Goal: Information Seeking & Learning: Learn about a topic

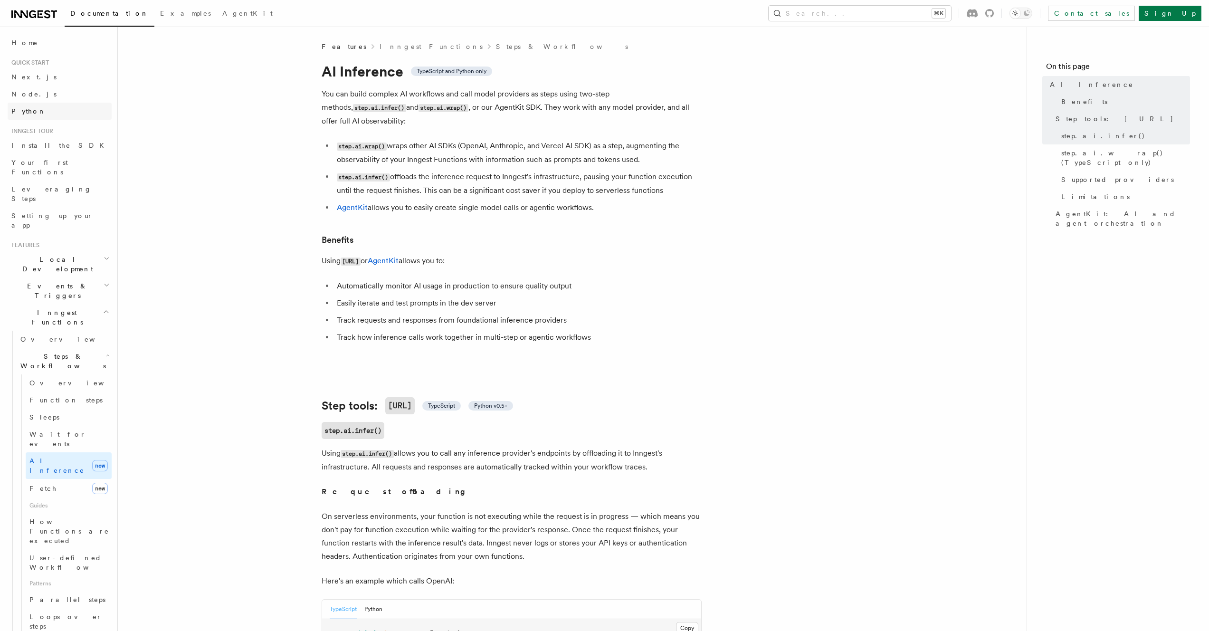
click at [42, 108] on link "Python" at bounding box center [60, 111] width 104 height 17
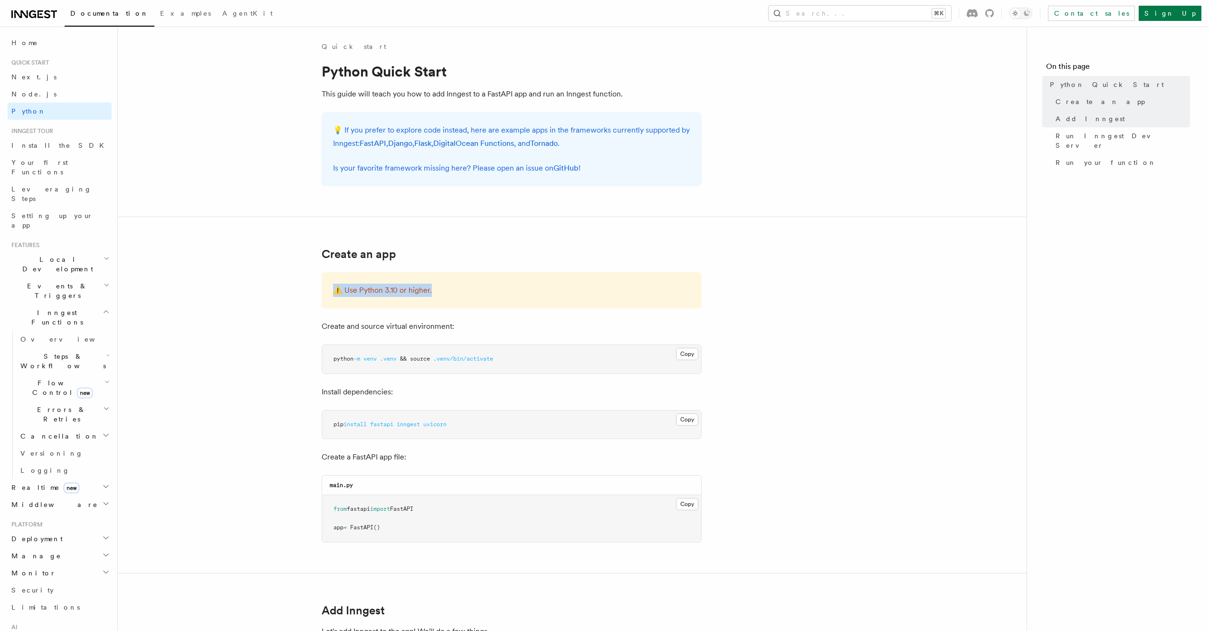
drag, startPoint x: 496, startPoint y: 289, endPoint x: 302, endPoint y: 289, distance: 194.7
click at [534, 297] on div "⚠️ Use Python 3.10 or higher." at bounding box center [512, 290] width 380 height 36
drag, startPoint x: 466, startPoint y: 429, endPoint x: 383, endPoint y: 431, distance: 83.1
click at [358, 425] on pre "pip install fastapi inngest uvicorn" at bounding box center [511, 424] width 379 height 28
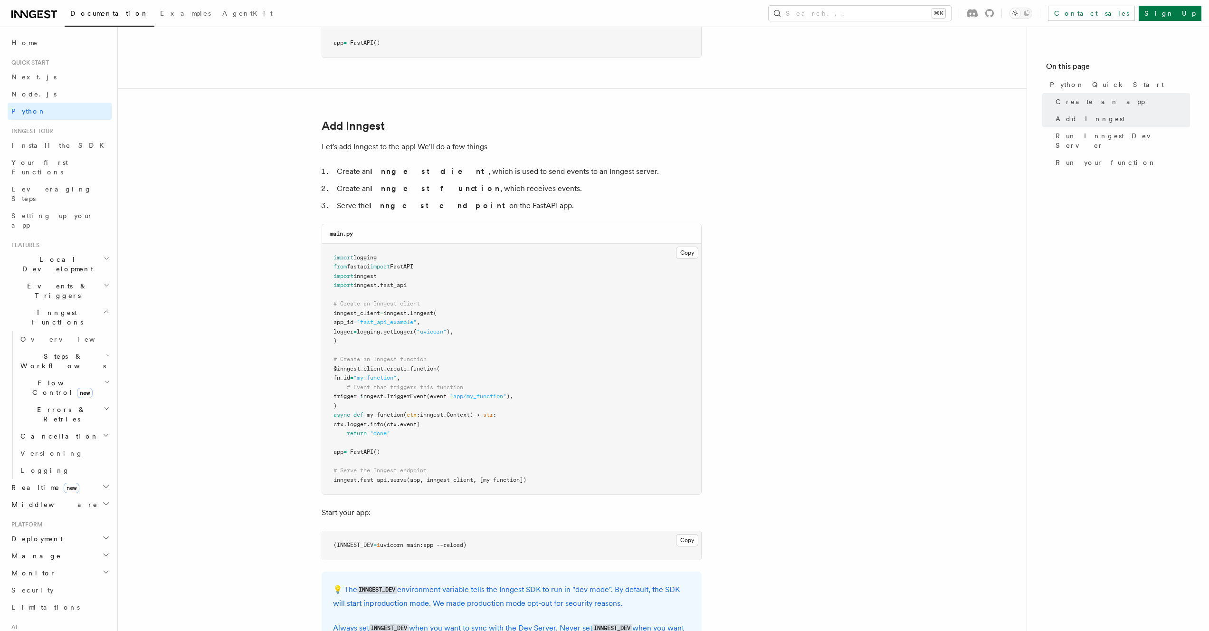
scroll to position [486, 0]
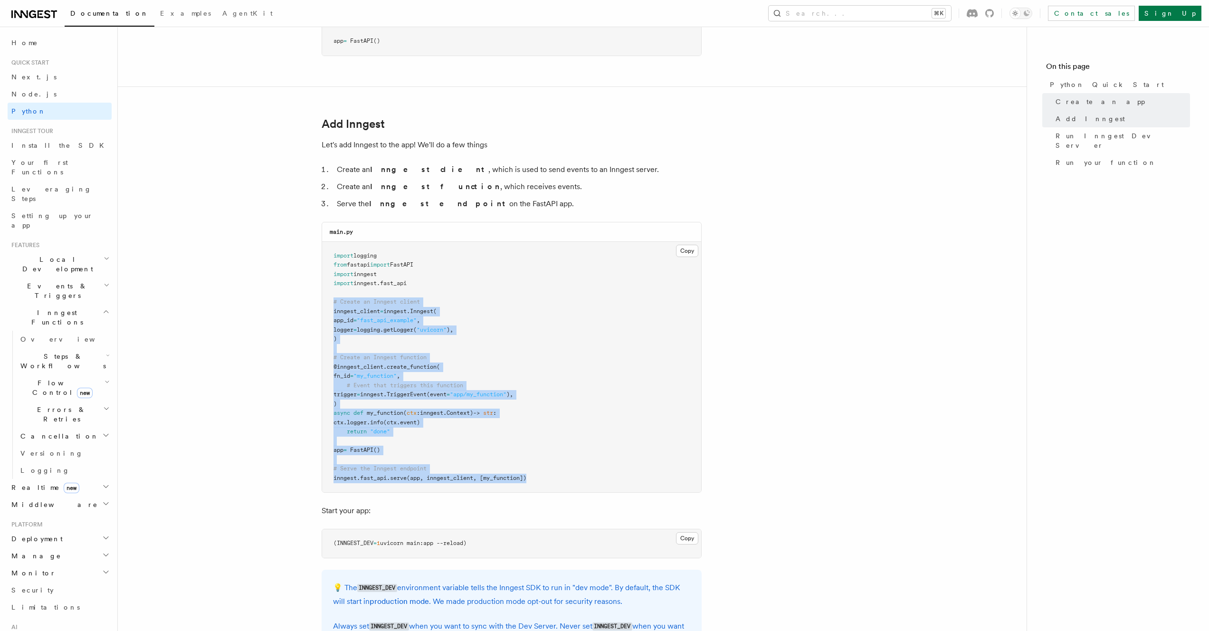
drag, startPoint x: 324, startPoint y: 305, endPoint x: 378, endPoint y: 491, distance: 193.3
click at [378, 491] on pre "import logging from fastapi import FastAPI import inngest import inngest . fast…" at bounding box center [511, 367] width 379 height 251
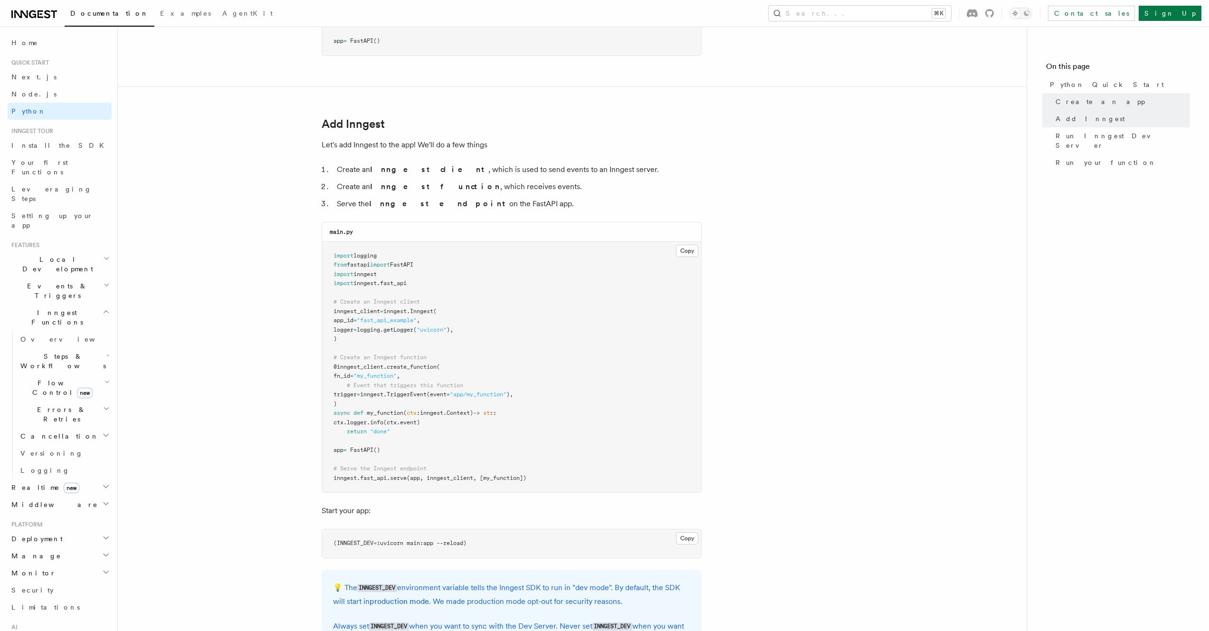
click at [378, 491] on pre "import logging from fastapi import FastAPI import inngest import inngest . fast…" at bounding box center [511, 367] width 379 height 251
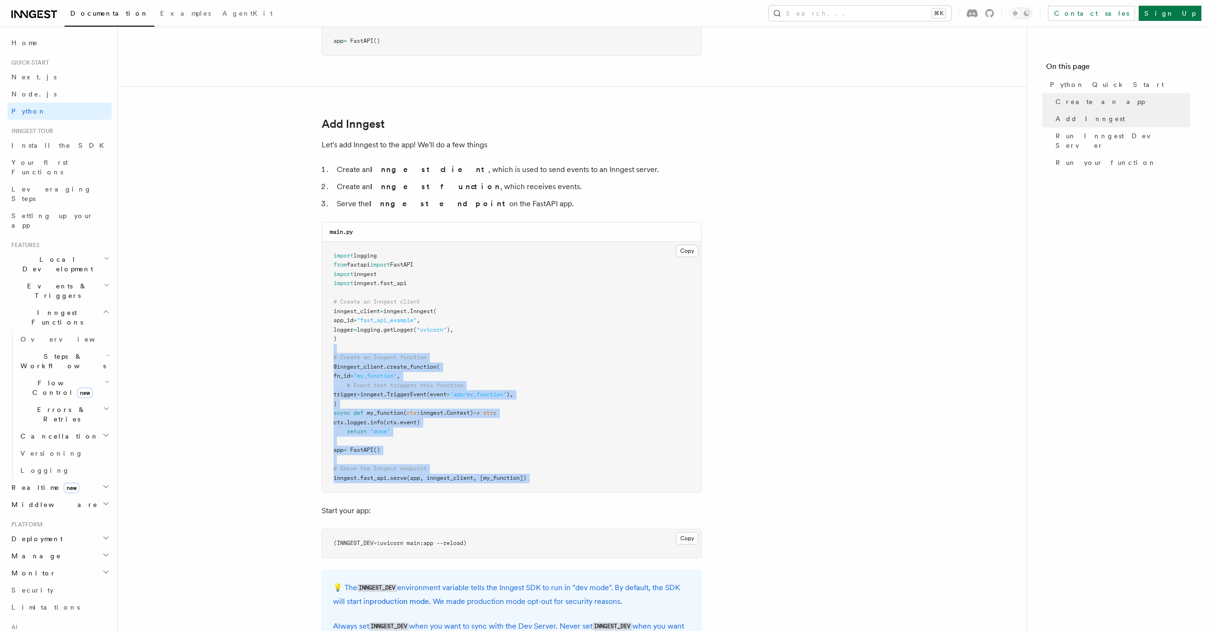
drag, startPoint x: 379, startPoint y: 489, endPoint x: 365, endPoint y: 347, distance: 142.7
click at [365, 348] on pre "import logging from fastapi import FastAPI import inngest import inngest . fast…" at bounding box center [511, 367] width 379 height 251
click at [365, 347] on pre "import logging from fastapi import FastAPI import inngest import inngest . fast…" at bounding box center [511, 367] width 379 height 251
drag, startPoint x: 365, startPoint y: 347, endPoint x: 372, endPoint y: 474, distance: 127.5
click at [371, 469] on pre "import logging from fastapi import FastAPI import inngest import inngest . fast…" at bounding box center [511, 367] width 379 height 251
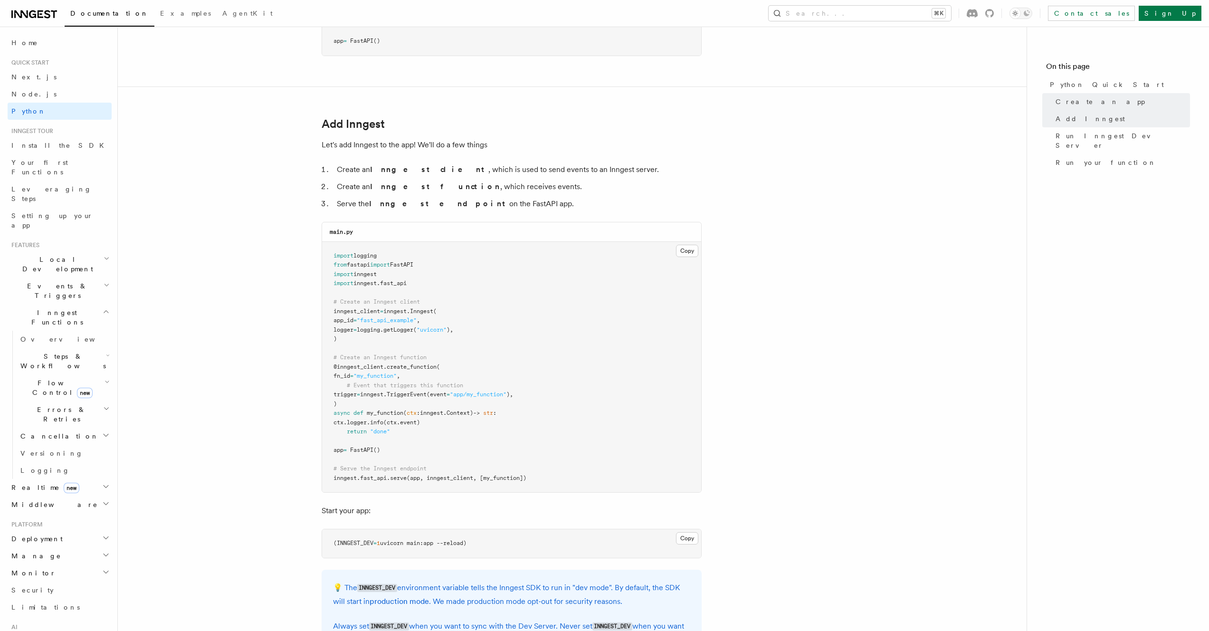
click at [373, 478] on span "fast_api" at bounding box center [373, 477] width 27 height 7
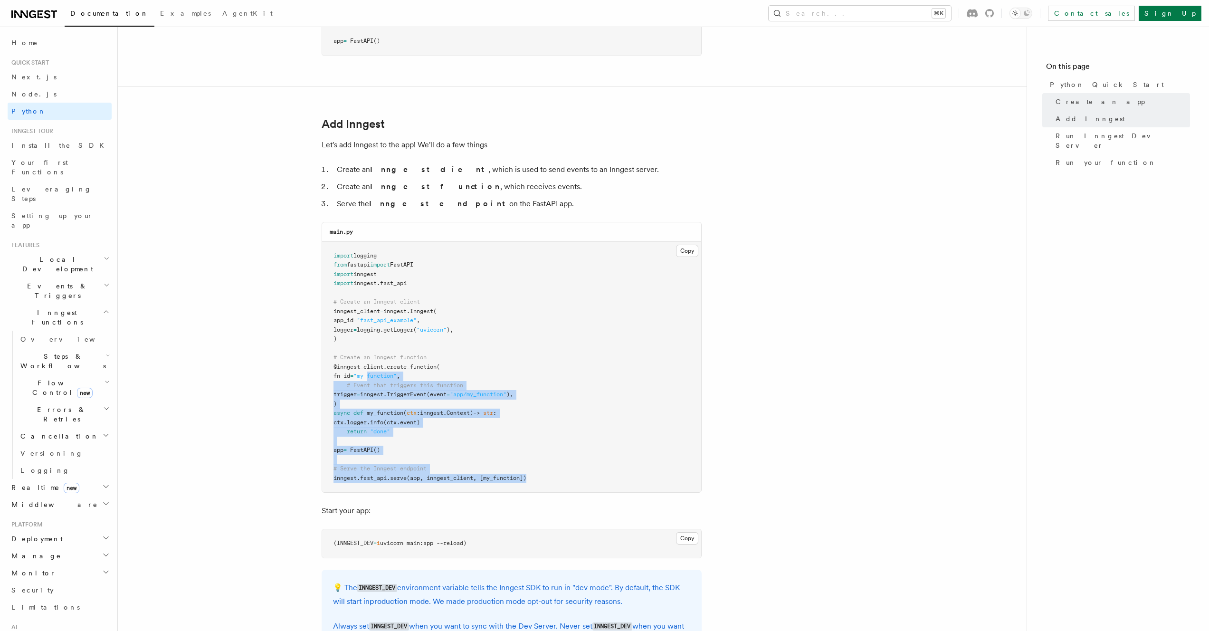
drag, startPoint x: 375, startPoint y: 487, endPoint x: 379, endPoint y: 373, distance: 114.6
click at [380, 374] on pre "import logging from fastapi import FastAPI import inngest import inngest . fast…" at bounding box center [511, 367] width 379 height 251
click at [379, 373] on span ""my_function"" at bounding box center [374, 375] width 43 height 7
drag, startPoint x: 376, startPoint y: 341, endPoint x: 393, endPoint y: 483, distance: 143.0
click at [393, 482] on pre "import logging from fastapi import FastAPI import inngest import inngest . fast…" at bounding box center [511, 367] width 379 height 251
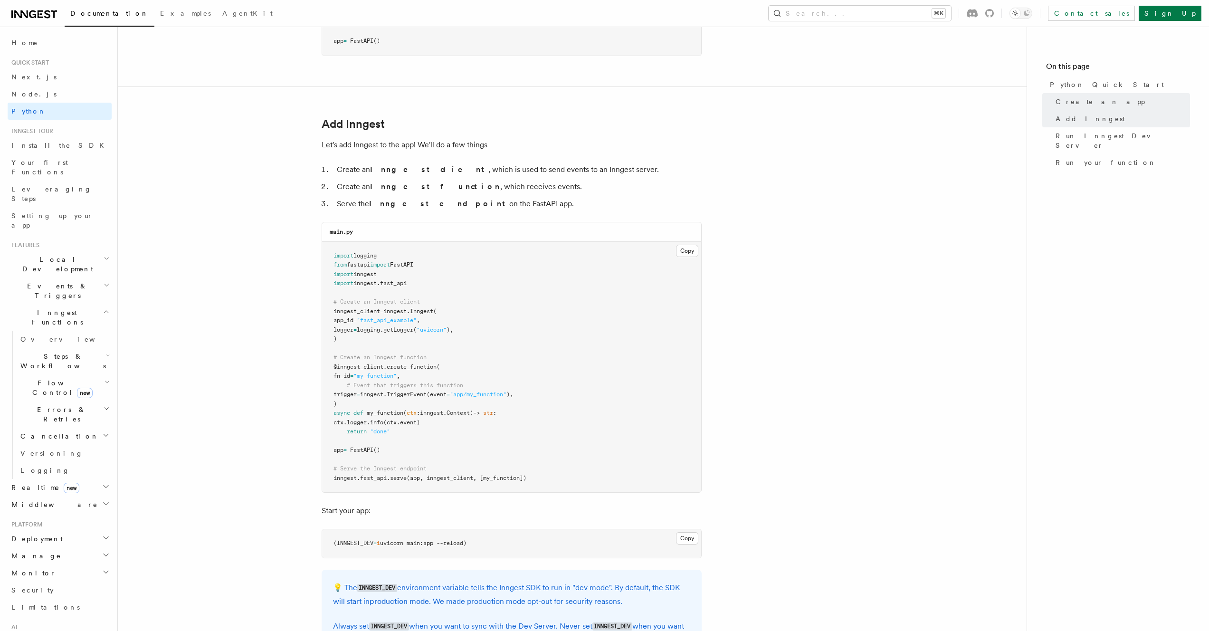
click at [393, 483] on pre "import logging from fastapi import FastAPI import inngest import inngest . fast…" at bounding box center [511, 367] width 379 height 251
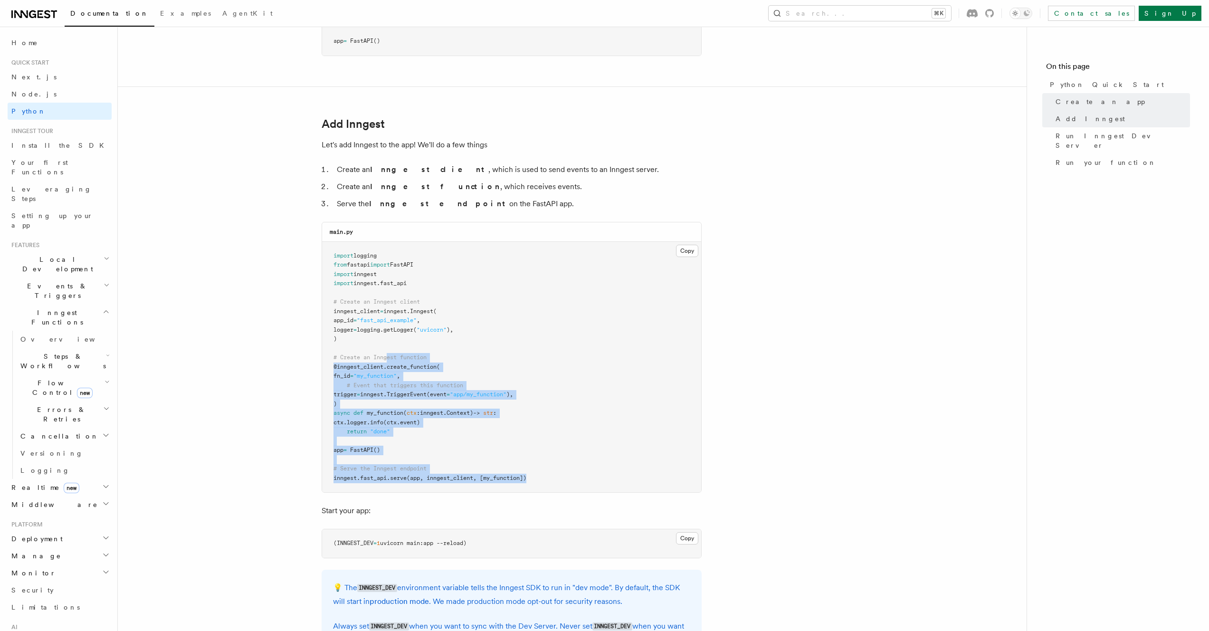
drag, startPoint x: 409, startPoint y: 441, endPoint x: 387, endPoint y: 352, distance: 91.5
click at [387, 352] on pre "import logging from fastapi import FastAPI import inngest import inngest . fast…" at bounding box center [511, 367] width 379 height 251
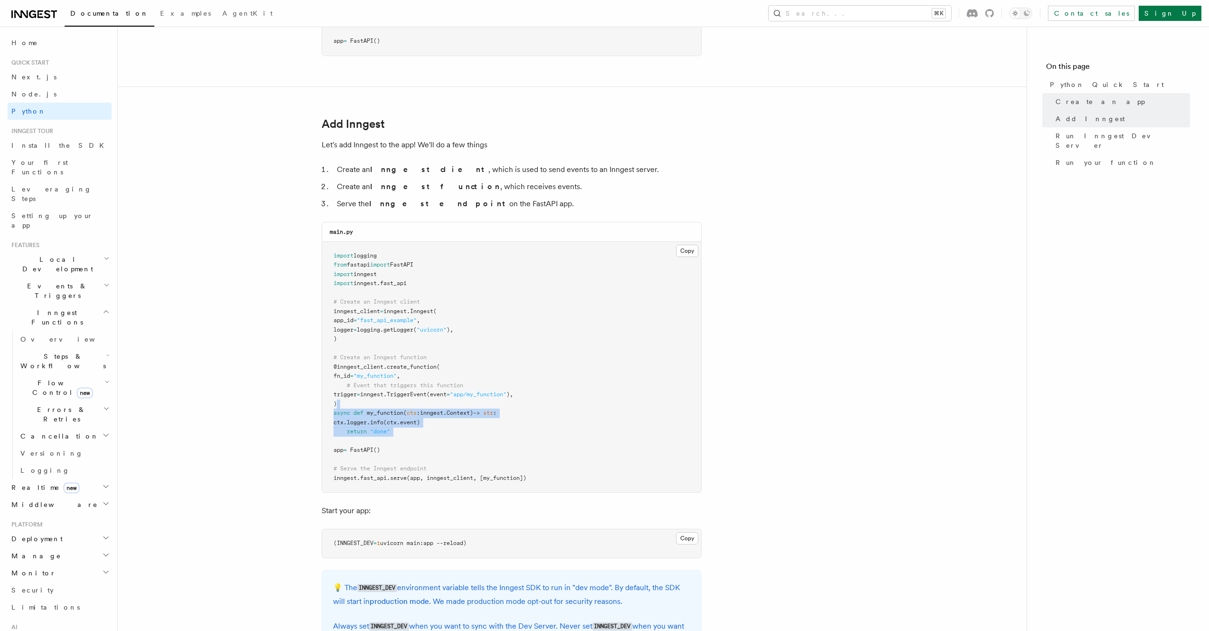
drag, startPoint x: 422, startPoint y: 440, endPoint x: 421, endPoint y: 401, distance: 38.5
click at [421, 401] on pre "import logging from fastapi import FastAPI import inngest import inngest . fast…" at bounding box center [511, 367] width 379 height 251
click at [422, 402] on pre "import logging from fastapi import FastAPI import inngest import inngest . fast…" at bounding box center [511, 367] width 379 height 251
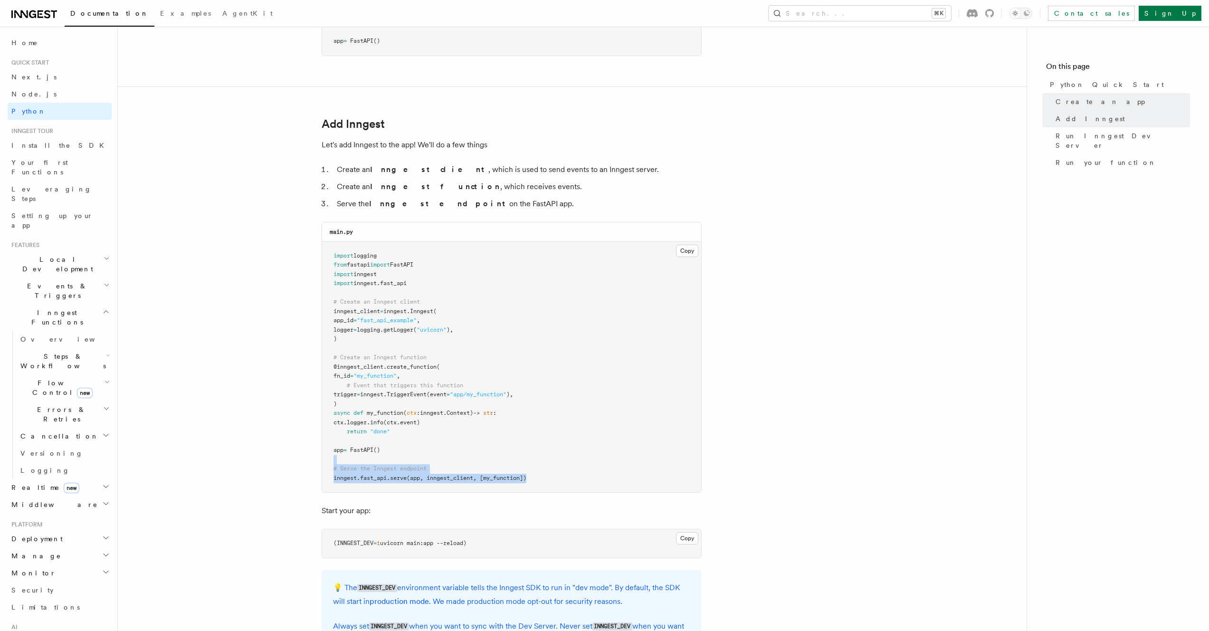
drag, startPoint x: 421, startPoint y: 485, endPoint x: 422, endPoint y: 454, distance: 30.9
click at [422, 455] on pre "import logging from fastapi import FastAPI import inngest import inngest . fast…" at bounding box center [511, 367] width 379 height 251
click at [422, 454] on pre "import logging from fastapi import FastAPI import inngest import inngest . fast…" at bounding box center [511, 367] width 379 height 251
drag, startPoint x: 422, startPoint y: 454, endPoint x: 427, endPoint y: 480, distance: 26.6
click at [427, 480] on pre "import logging from fastapi import FastAPI import inngest import inngest . fast…" at bounding box center [511, 367] width 379 height 251
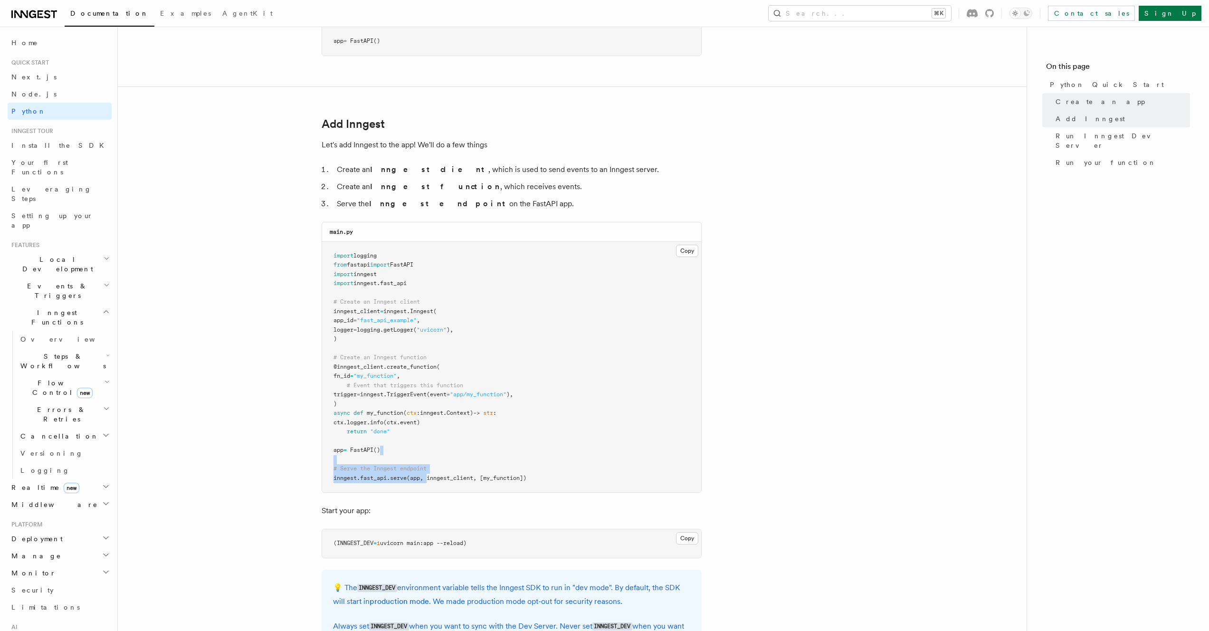
click at [427, 480] on span "(app, inngest_client, [my_function])" at bounding box center [467, 477] width 120 height 7
drag, startPoint x: 427, startPoint y: 480, endPoint x: 432, endPoint y: 455, distance: 25.7
click at [432, 455] on pre "import logging from fastapi import FastAPI import inngest import inngest . fast…" at bounding box center [511, 367] width 379 height 251
drag, startPoint x: 432, startPoint y: 455, endPoint x: 436, endPoint y: 485, distance: 30.1
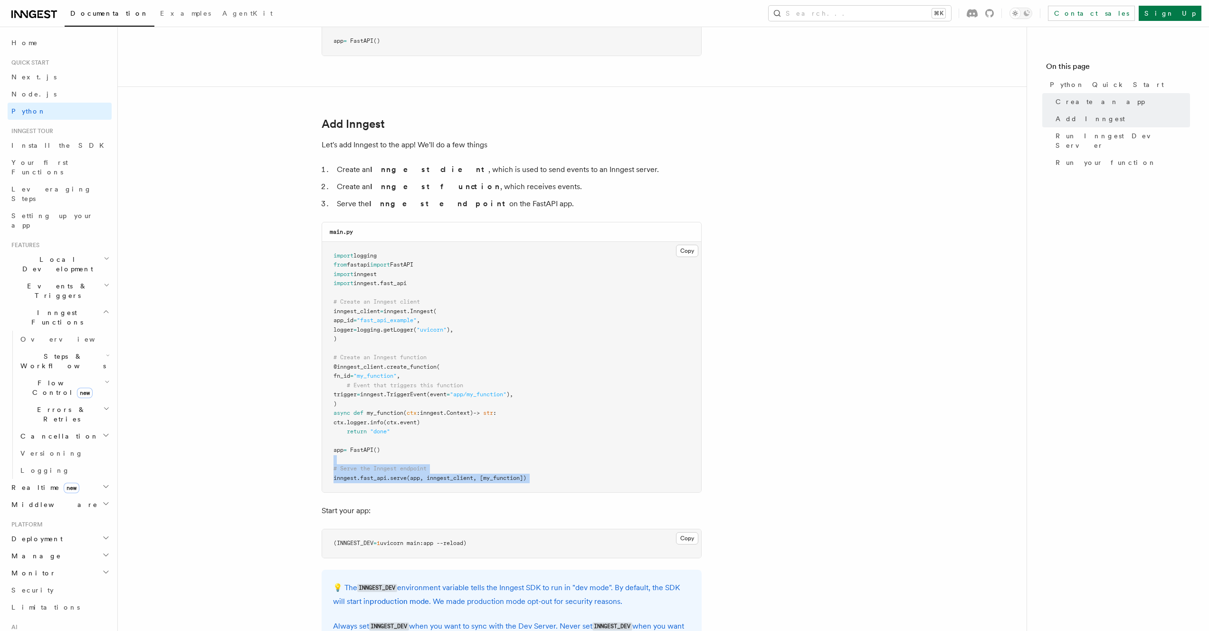
click at [436, 485] on pre "import logging from fastapi import FastAPI import inngest import inngest . fast…" at bounding box center [511, 367] width 379 height 251
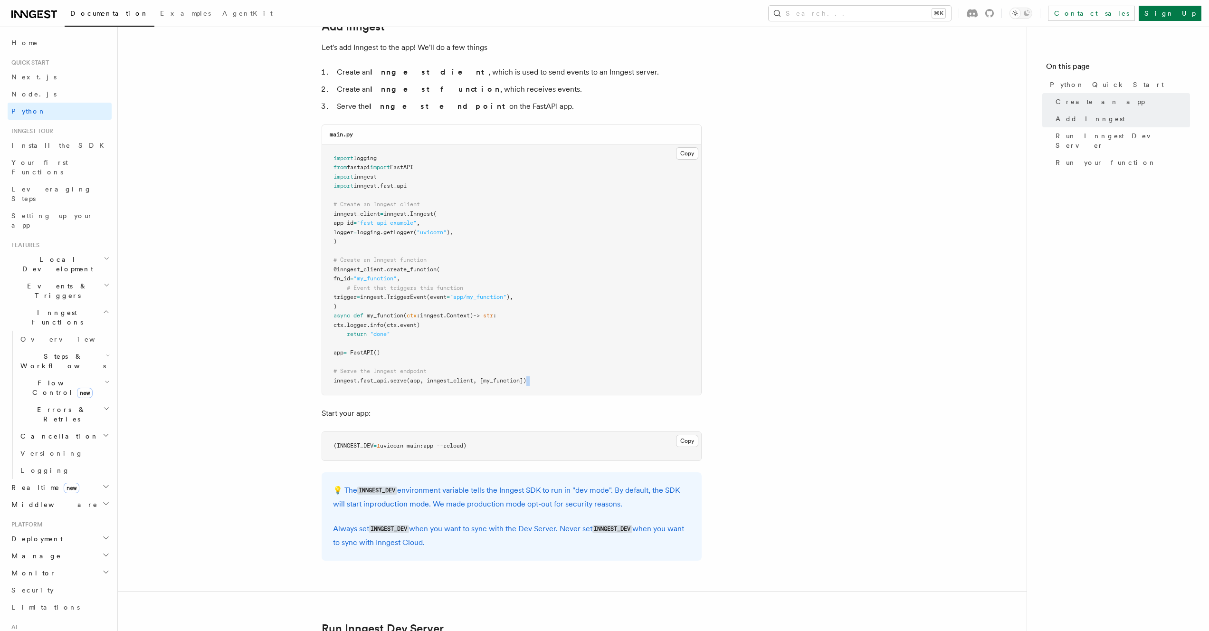
scroll to position [584, 0]
drag, startPoint x: 480, startPoint y: 446, endPoint x: 359, endPoint y: 445, distance: 121.1
click at [360, 445] on pre "(INNGEST_DEV = 1 uvicorn main:app --reload)" at bounding box center [511, 445] width 379 height 28
click at [537, 454] on pre "(INNGEST_DEV = 1 uvicorn main:app --reload)" at bounding box center [511, 445] width 379 height 28
drag, startPoint x: 537, startPoint y: 454, endPoint x: 323, endPoint y: 444, distance: 214.4
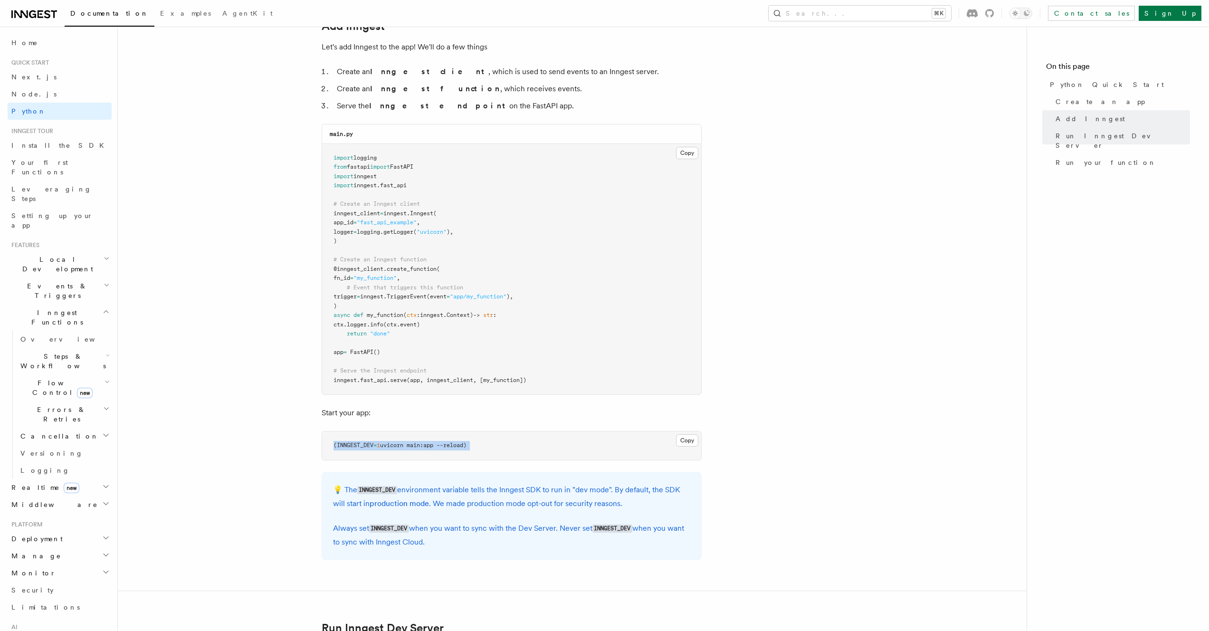
click at [322, 444] on pre "(INNGEST_DEV = 1 uvicorn main:app --reload)" at bounding box center [511, 445] width 379 height 28
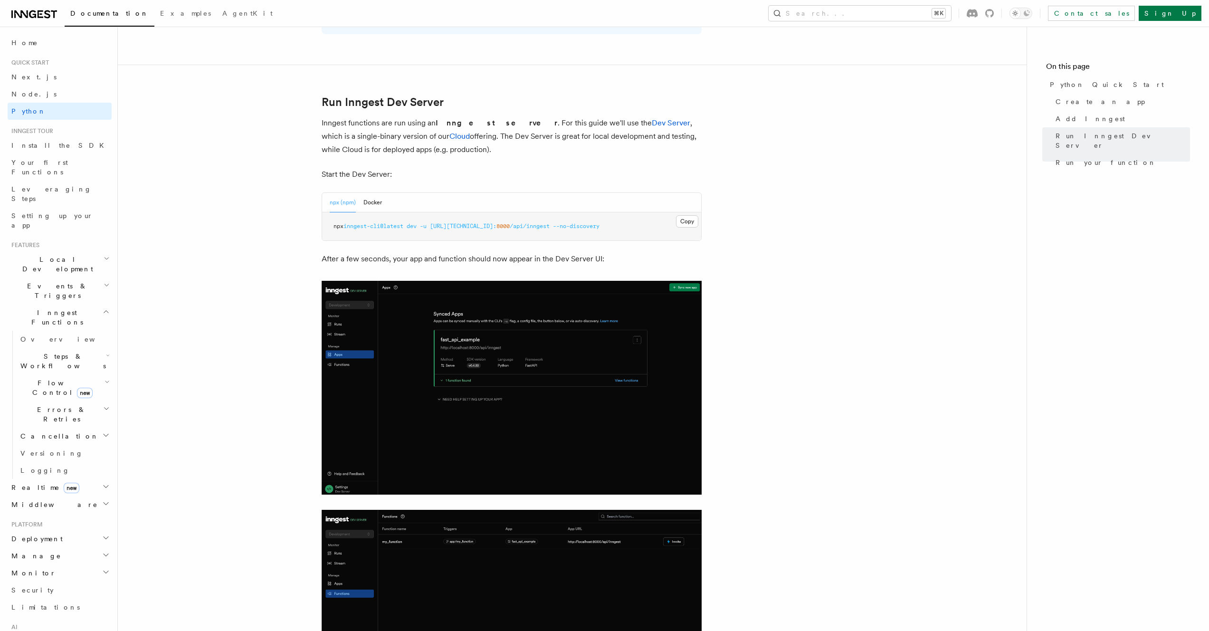
scroll to position [1102, 0]
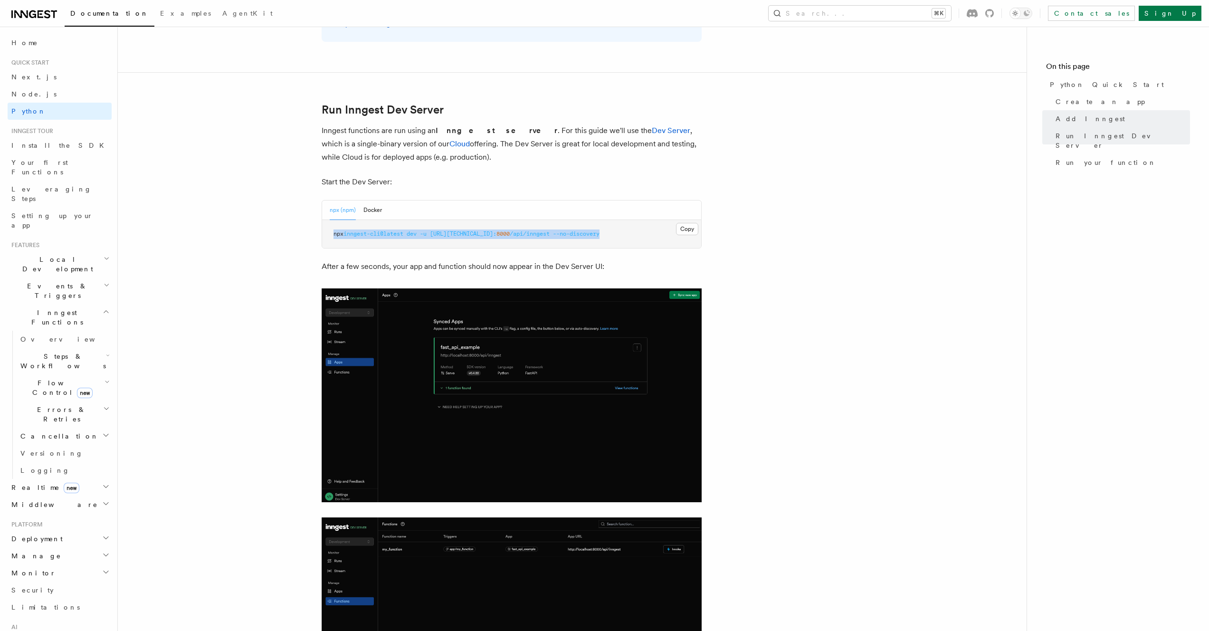
drag, startPoint x: 560, startPoint y: 246, endPoint x: 317, endPoint y: 238, distance: 243.8
click at [327, 237] on div "npx (npm) Docker Copy Copied npx inngest-cli@latest dev -u http://127.0.0.1: 80…" at bounding box center [512, 224] width 380 height 49
click at [278, 242] on article "Quick start Python Quick Start This guide will teach you how to add Inngest to …" at bounding box center [572, 118] width 878 height 2359
click at [28, 110] on span "Python" at bounding box center [28, 111] width 35 height 8
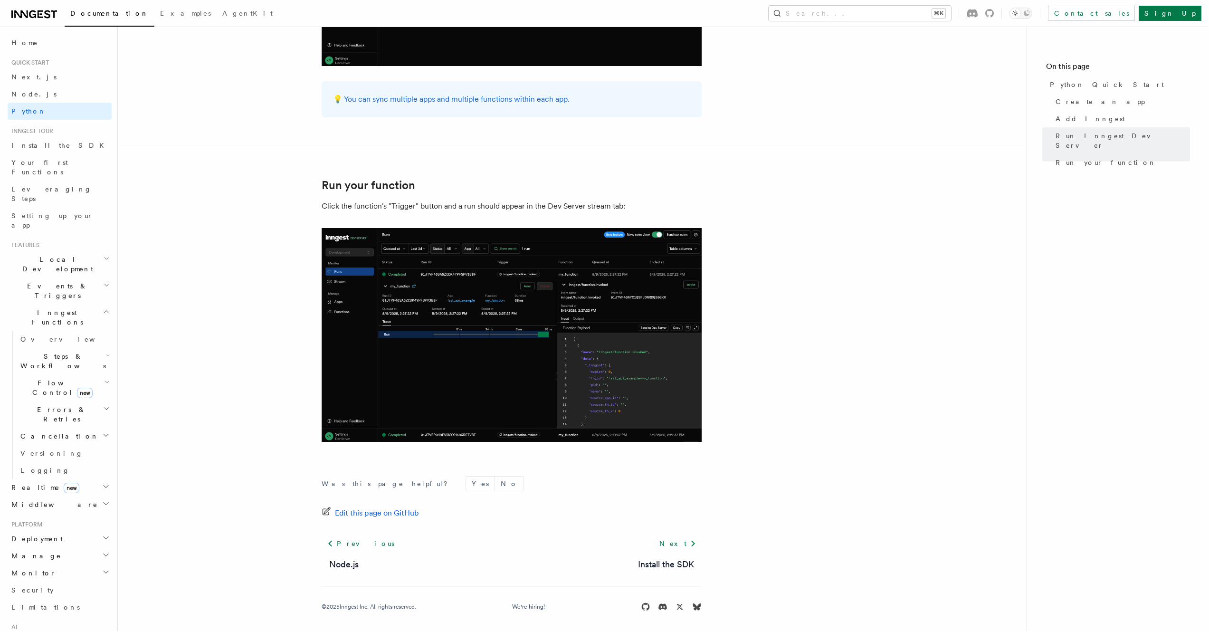
scroll to position [1771, 0]
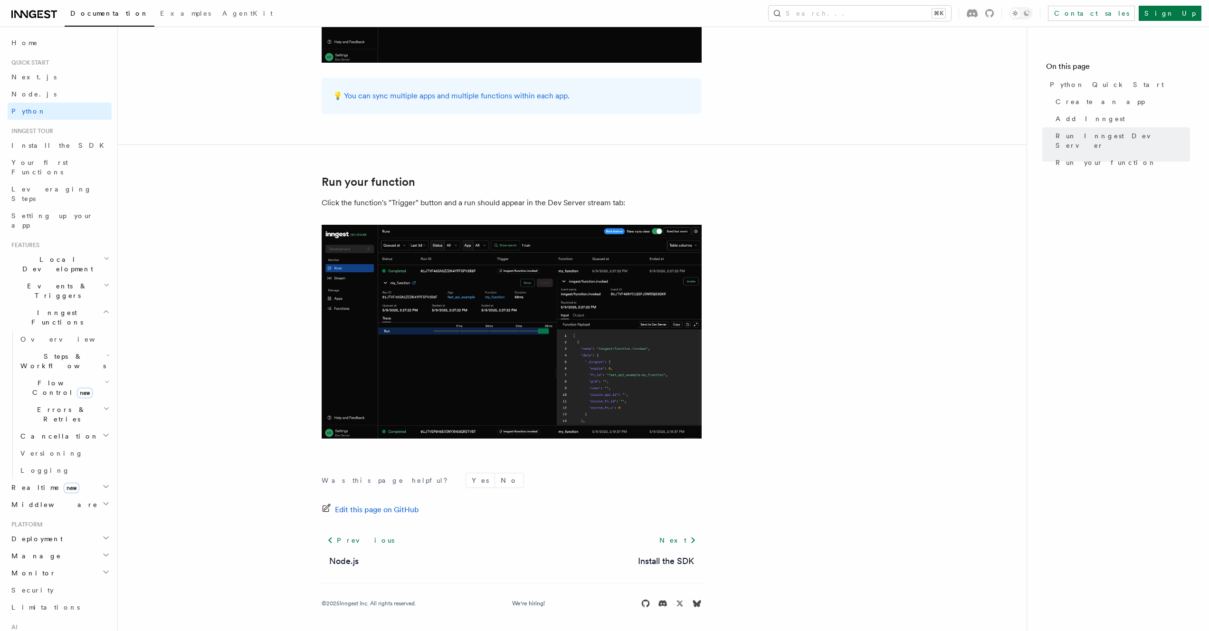
click at [92, 251] on h2 "Local Development" at bounding box center [60, 264] width 104 height 27
click at [60, 277] on link "Overview" at bounding box center [64, 285] width 95 height 17
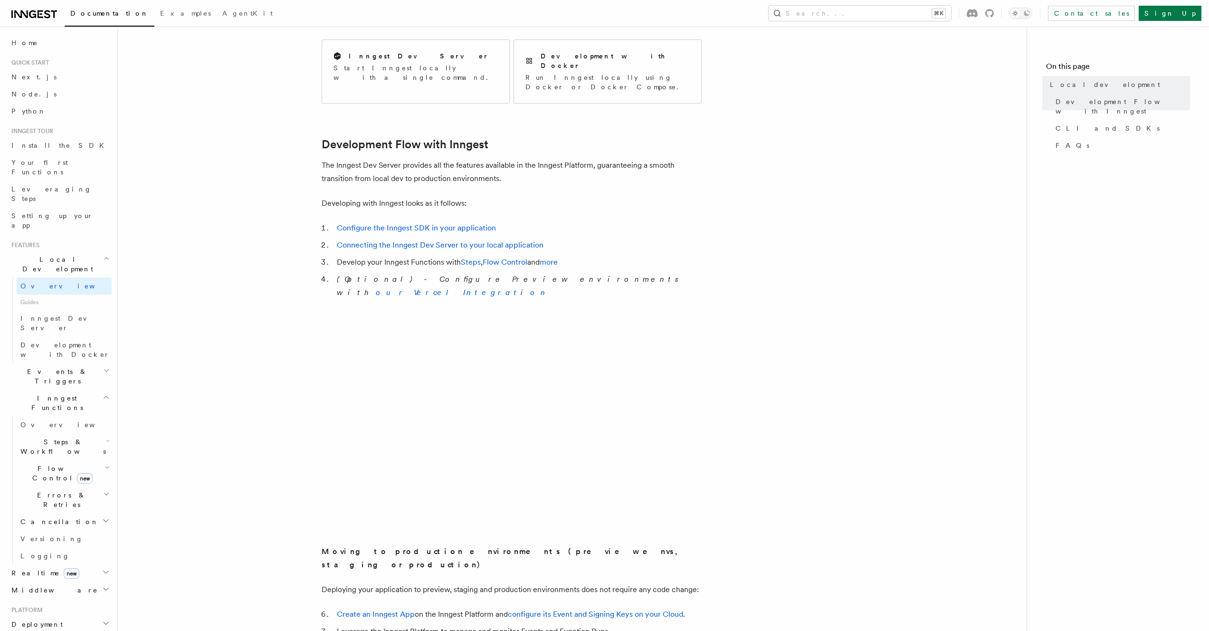
scroll to position [400, 0]
click at [53, 616] on h2 "Deployment" at bounding box center [60, 624] width 104 height 17
click at [42, 630] on span "Overview" at bounding box center [69, 641] width 98 height 8
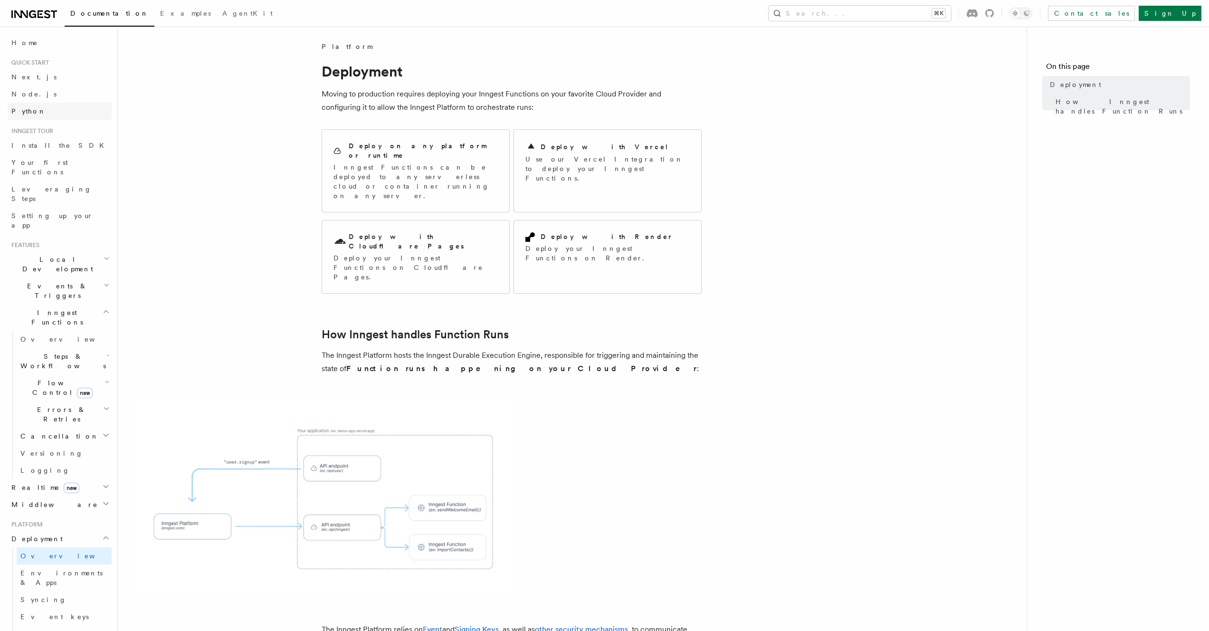
click at [38, 112] on link "Python" at bounding box center [60, 111] width 104 height 17
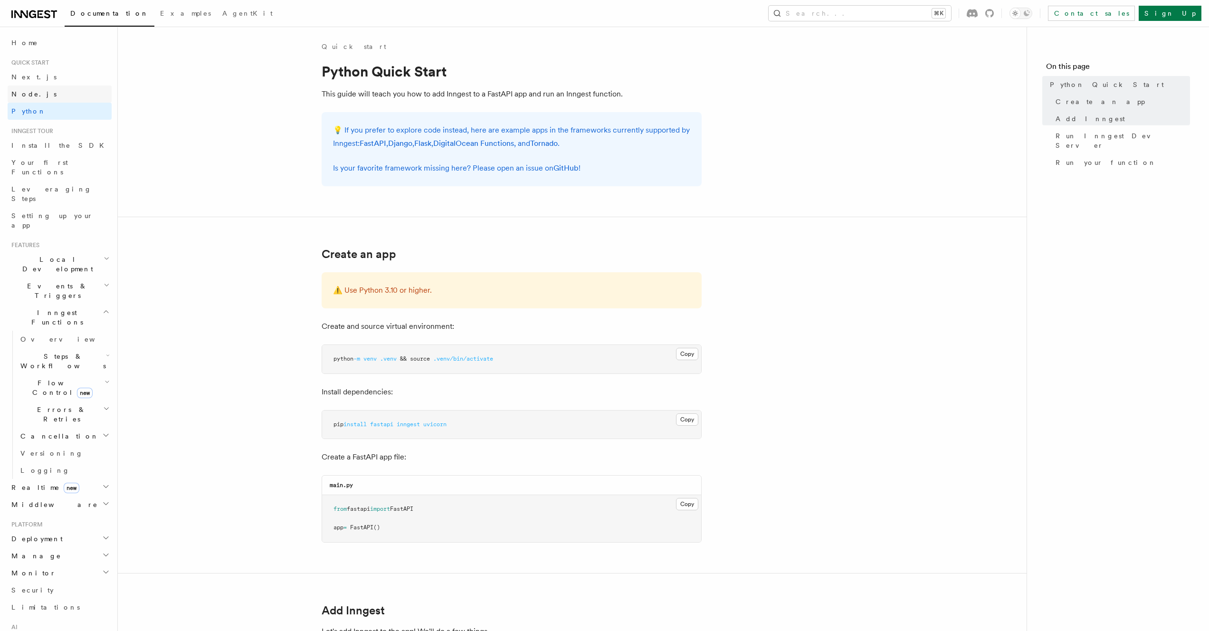
click at [51, 95] on link "Node.js" at bounding box center [60, 93] width 104 height 17
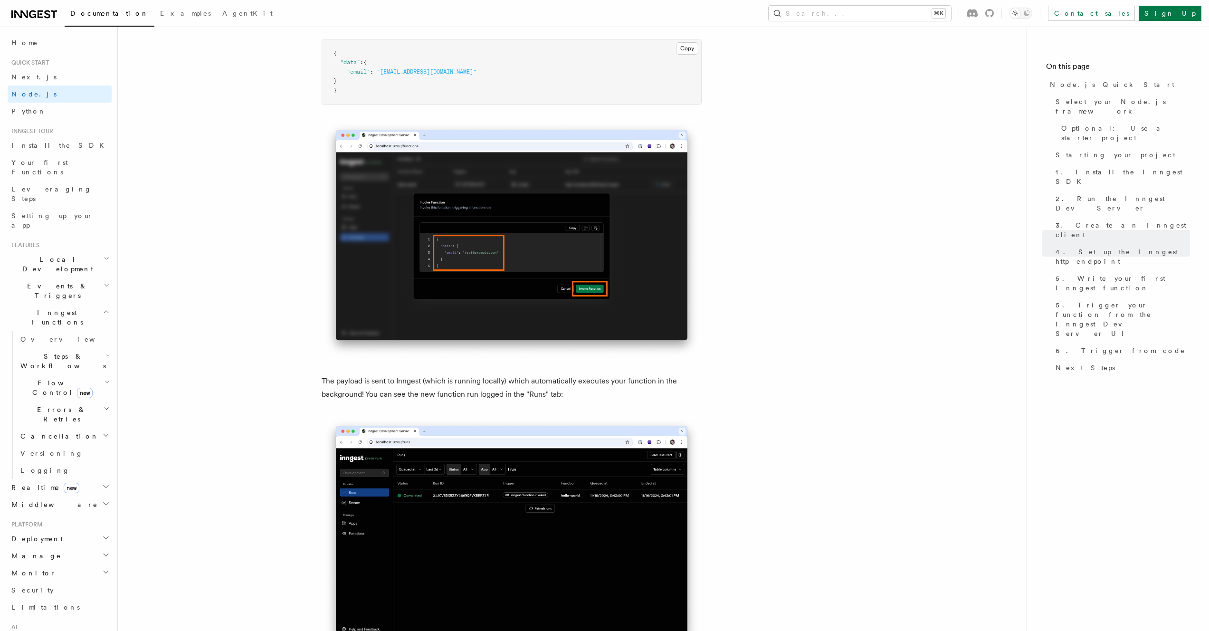
scroll to position [3363, 0]
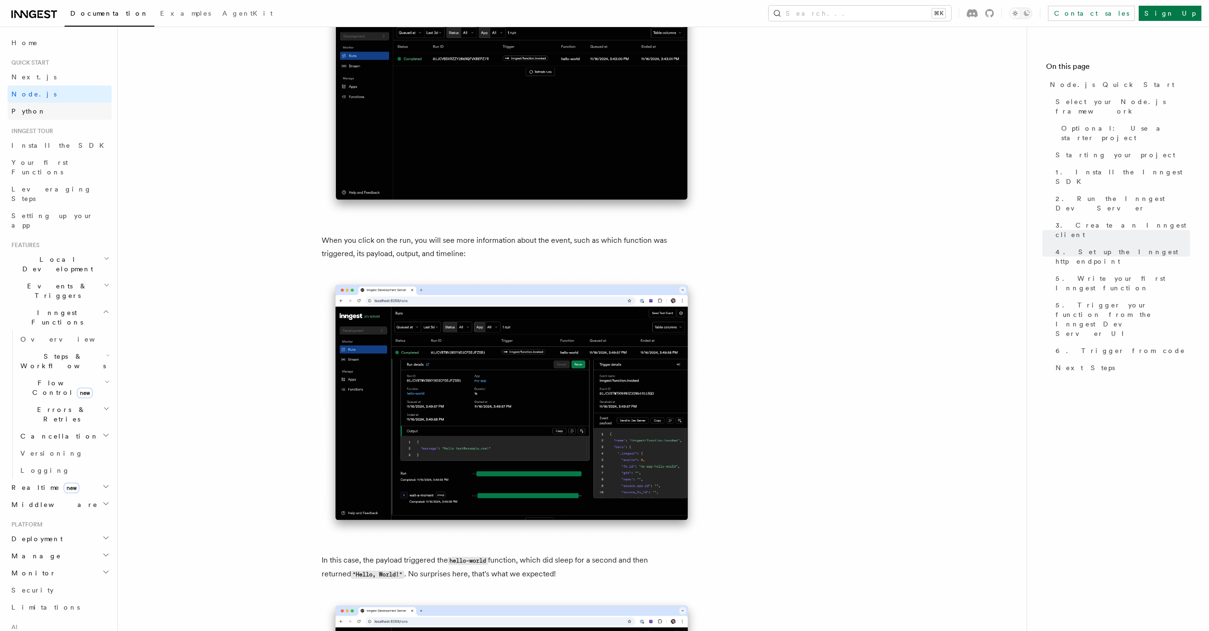
click at [48, 115] on link "Python" at bounding box center [60, 111] width 104 height 17
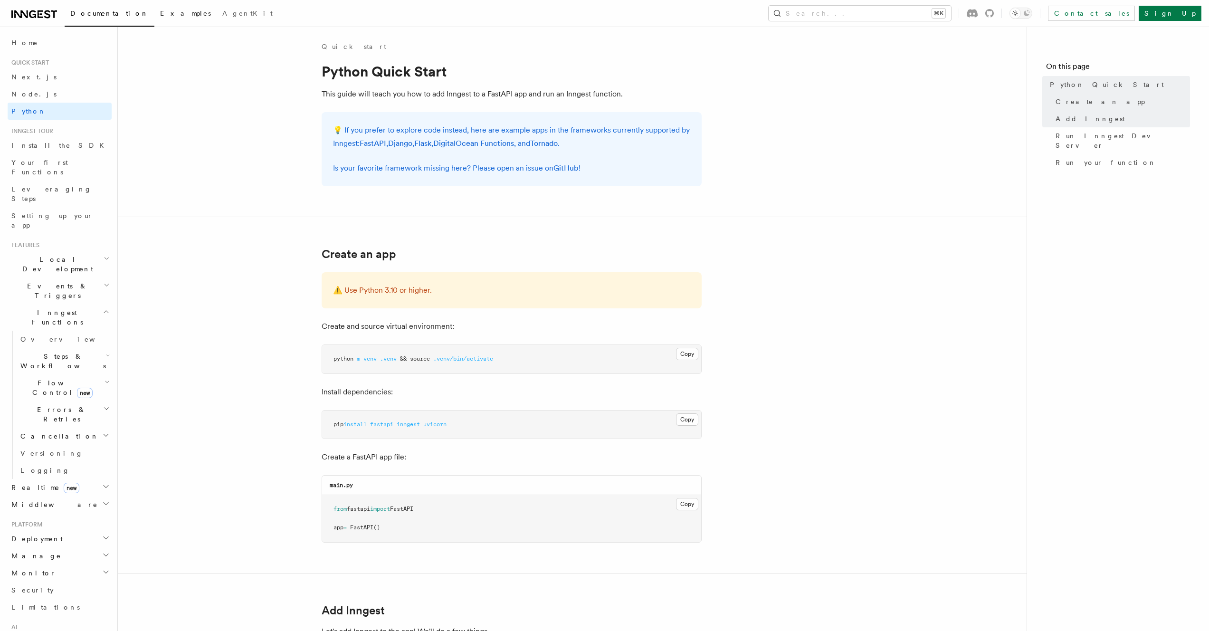
click at [160, 16] on span "Examples" at bounding box center [185, 13] width 51 height 8
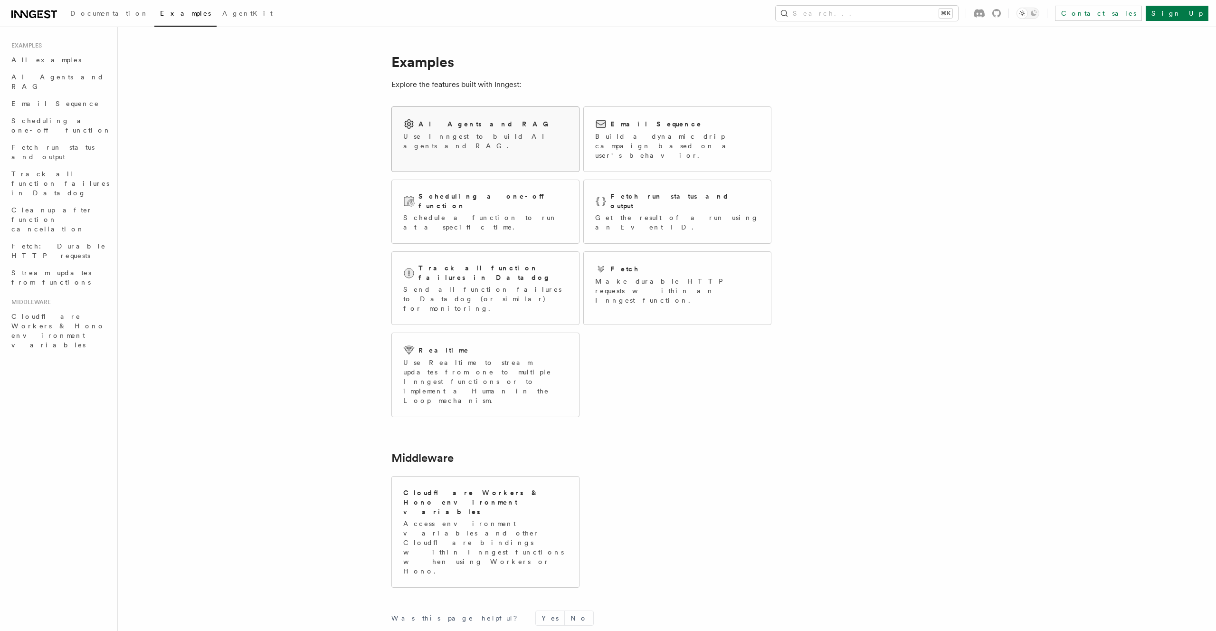
click at [484, 134] on p "Use Inngest to build AI agents and RAG." at bounding box center [485, 141] width 164 height 19
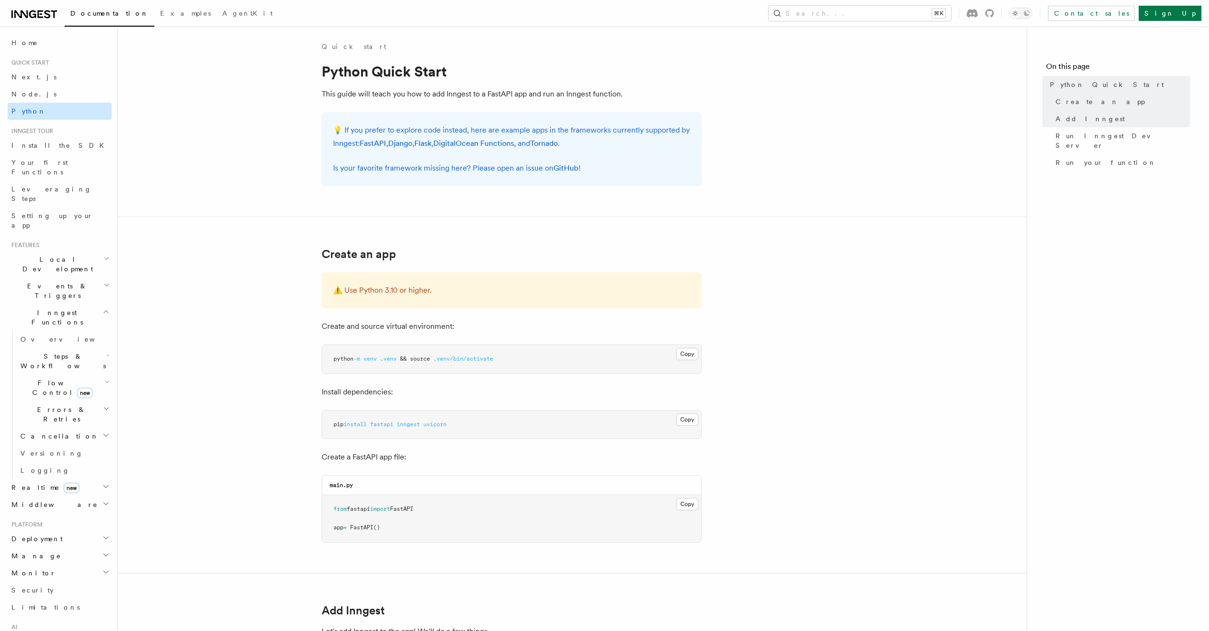
click at [57, 112] on link "Python" at bounding box center [60, 111] width 104 height 17
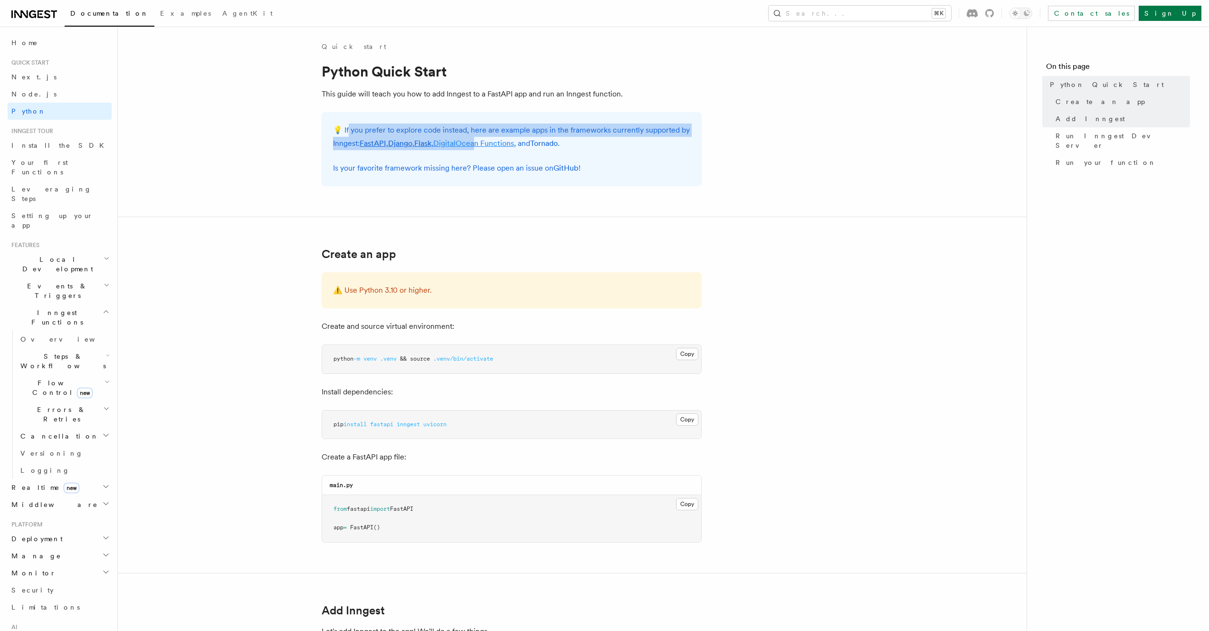
drag, startPoint x: 349, startPoint y: 126, endPoint x: 546, endPoint y: 150, distance: 198.0
click at [514, 146] on p "💡 If you prefer to explore code instead, here are example apps in the framework…" at bounding box center [511, 136] width 357 height 27
click at [667, 161] on p "Is your favorite framework missing here? Please open an issue on GitHub !" at bounding box center [511, 167] width 357 height 13
drag, startPoint x: 655, startPoint y: 153, endPoint x: 621, endPoint y: 134, distance: 39.5
click at [621, 135] on div "💡 If you prefer to explore code instead, here are example apps in the framework…" at bounding box center [512, 149] width 380 height 74
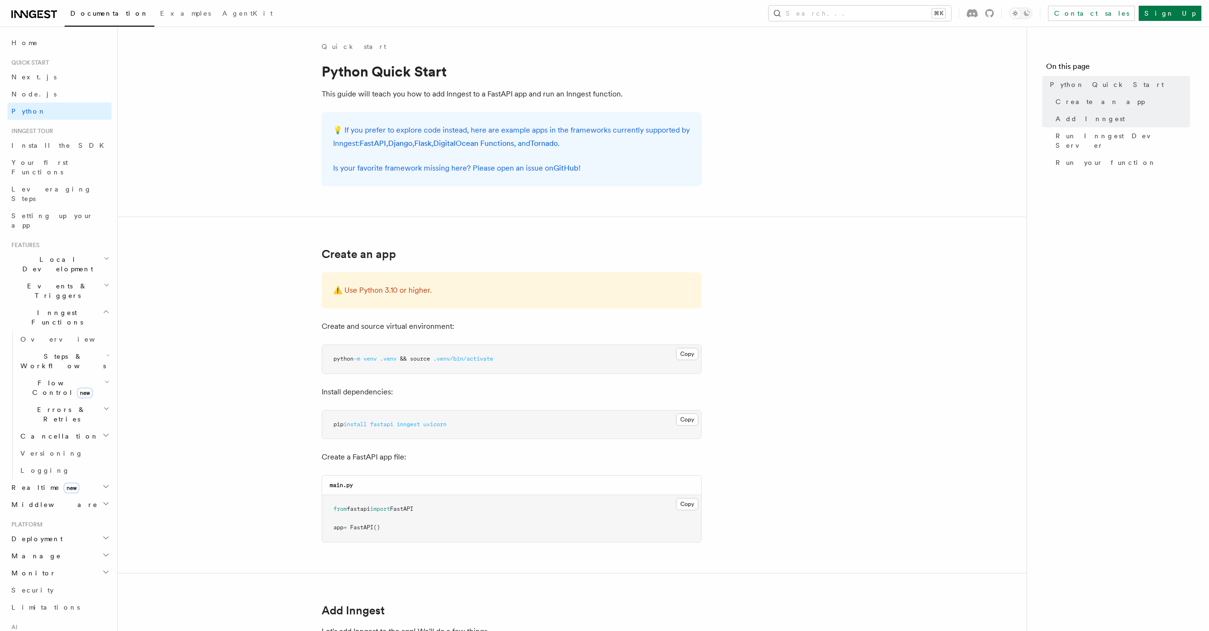
click at [620, 134] on p "💡 If you prefer to explore code instead, here are example apps in the framework…" at bounding box center [511, 136] width 357 height 27
click at [368, 145] on link "FastAPI" at bounding box center [373, 143] width 27 height 9
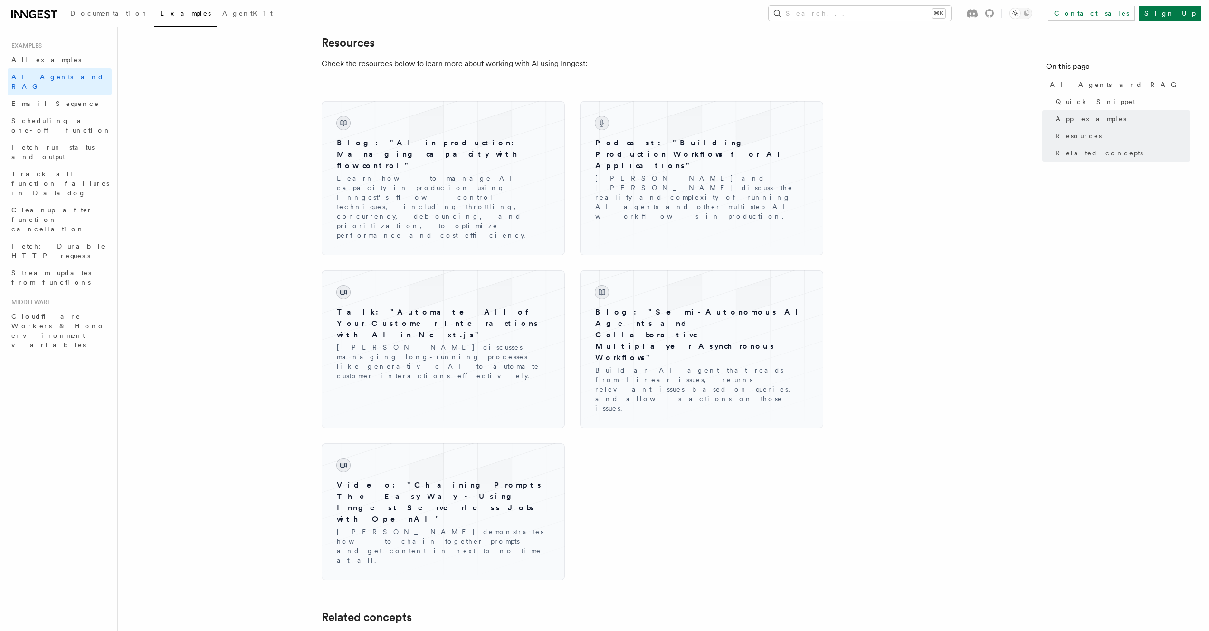
scroll to position [1424, 0]
